Goal: Navigation & Orientation: Find specific page/section

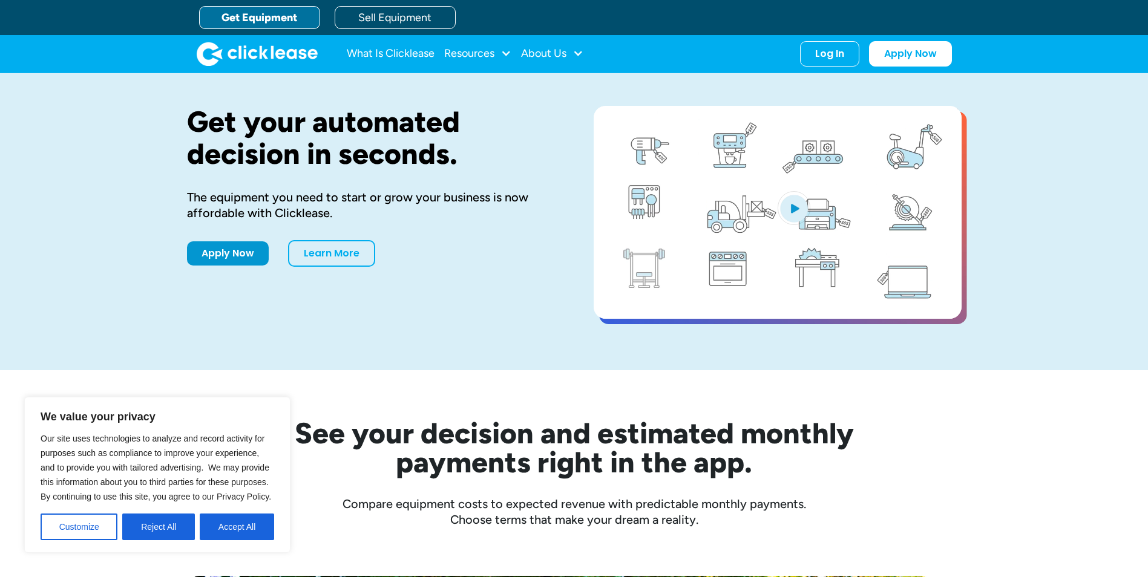
scroll to position [121, 0]
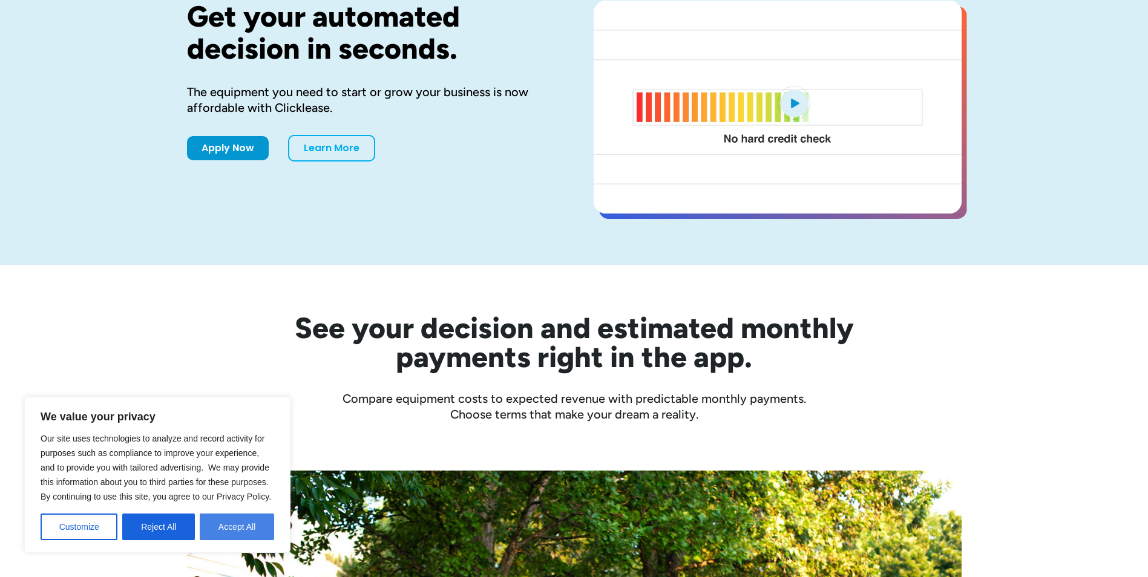
click at [235, 527] on button "Accept All" at bounding box center [237, 527] width 74 height 27
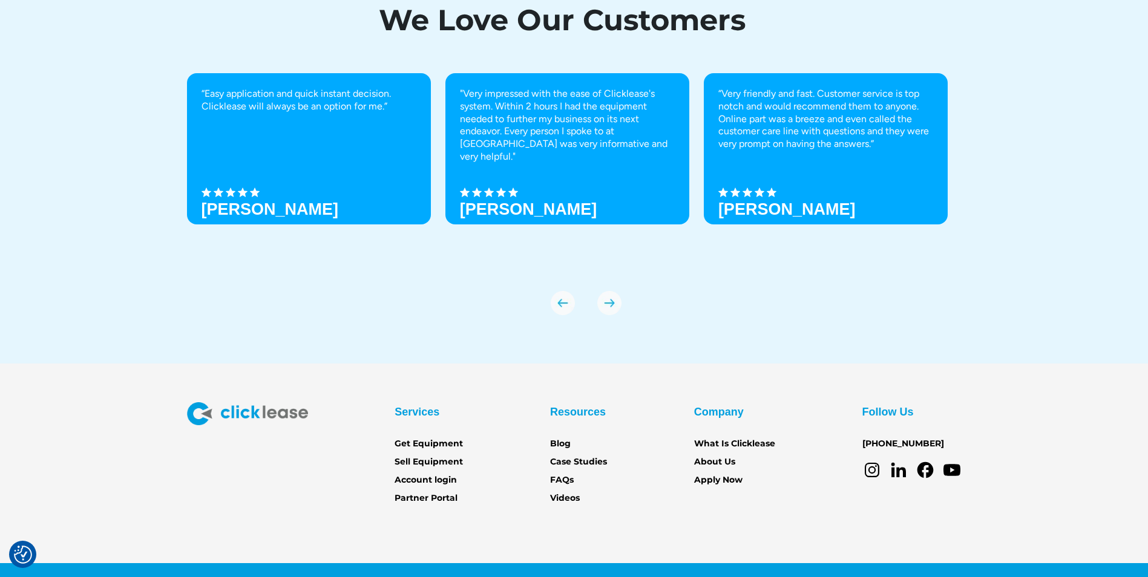
scroll to position [4202, 0]
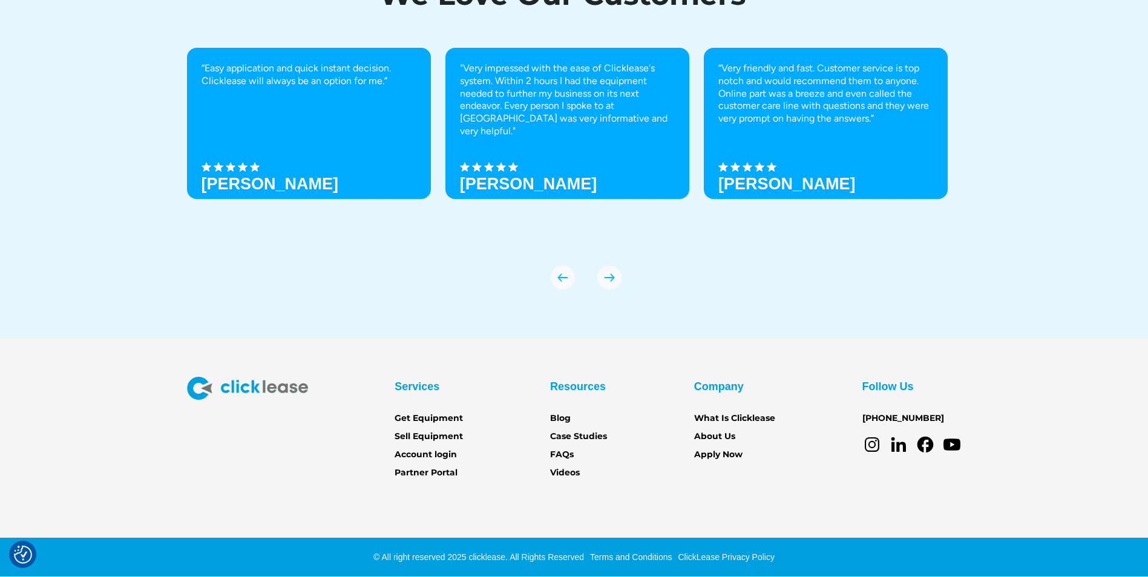
click at [1079, 222] on div "We Love Our Customers “Easy application and quick instant decision. Clicklease …" at bounding box center [574, 129] width 1148 height 419
click at [1077, 222] on div "We Love Our Customers “Easy application and quick instant decision. Clicklease …" at bounding box center [574, 129] width 1148 height 419
click at [1060, 217] on div "We Love Our Customers “Easy application and quick instant decision. Clicklease …" at bounding box center [574, 129] width 1148 height 419
click at [1059, 222] on div "We Love Our Customers “Easy application and quick instant decision. Clicklease …" at bounding box center [574, 129] width 1148 height 419
drag, startPoint x: 1059, startPoint y: 222, endPoint x: 1053, endPoint y: 229, distance: 9.0
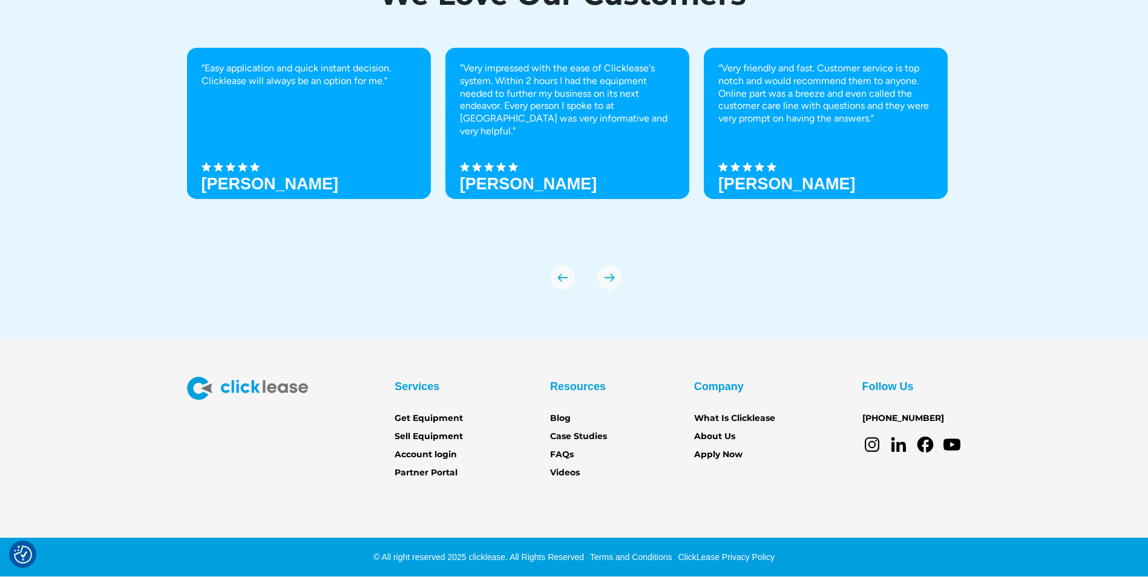
click at [1053, 229] on div "We Love Our Customers “Easy application and quick instant decision. Clicklease …" at bounding box center [574, 129] width 1148 height 419
click at [430, 467] on link "Partner Portal" at bounding box center [426, 473] width 63 height 13
